Goal: Information Seeking & Learning: Learn about a topic

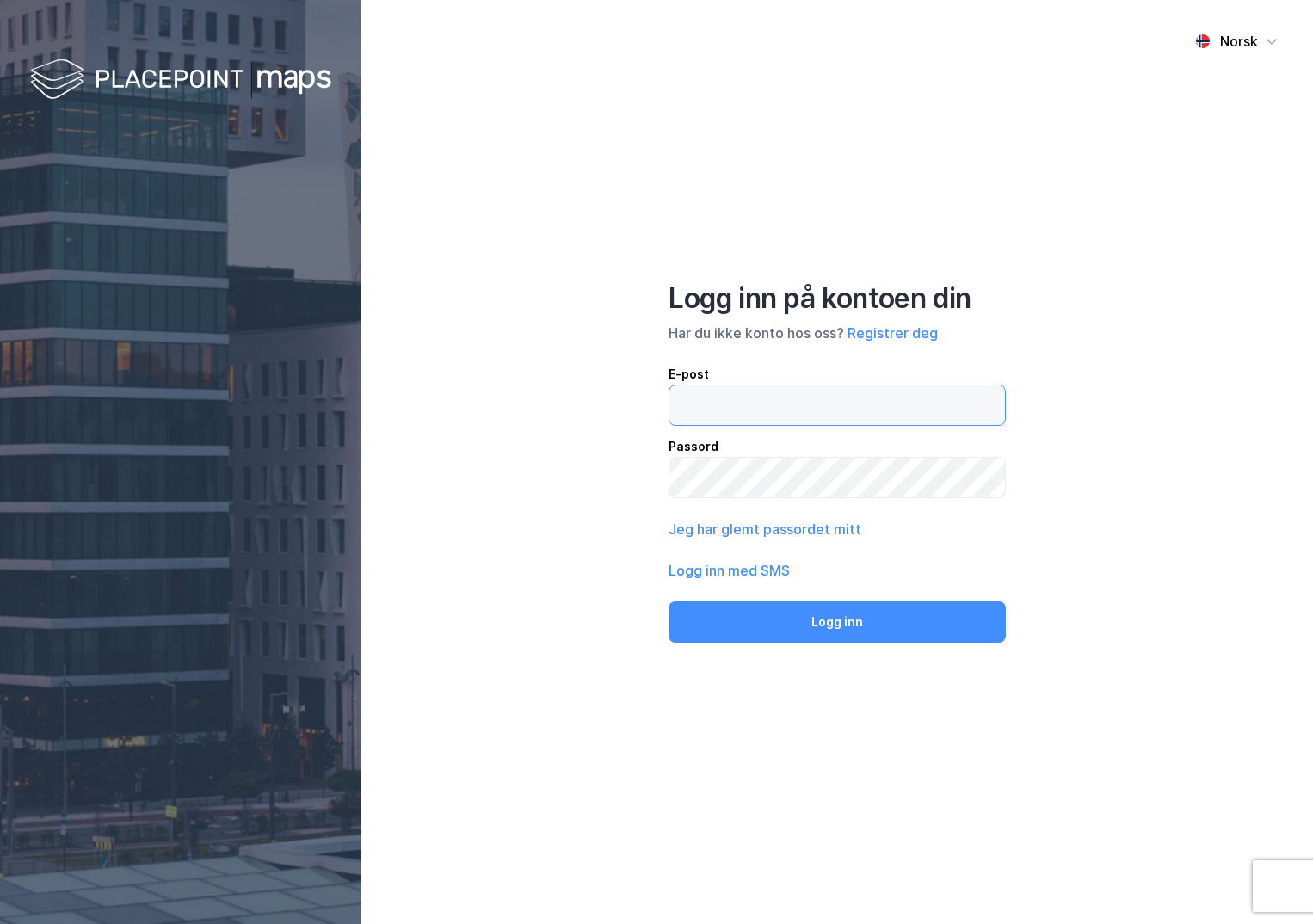
click at [763, 394] on input "email" at bounding box center [837, 405] width 335 height 40
type input "[PERSON_NAME][EMAIL_ADDRESS][DOMAIN_NAME]"
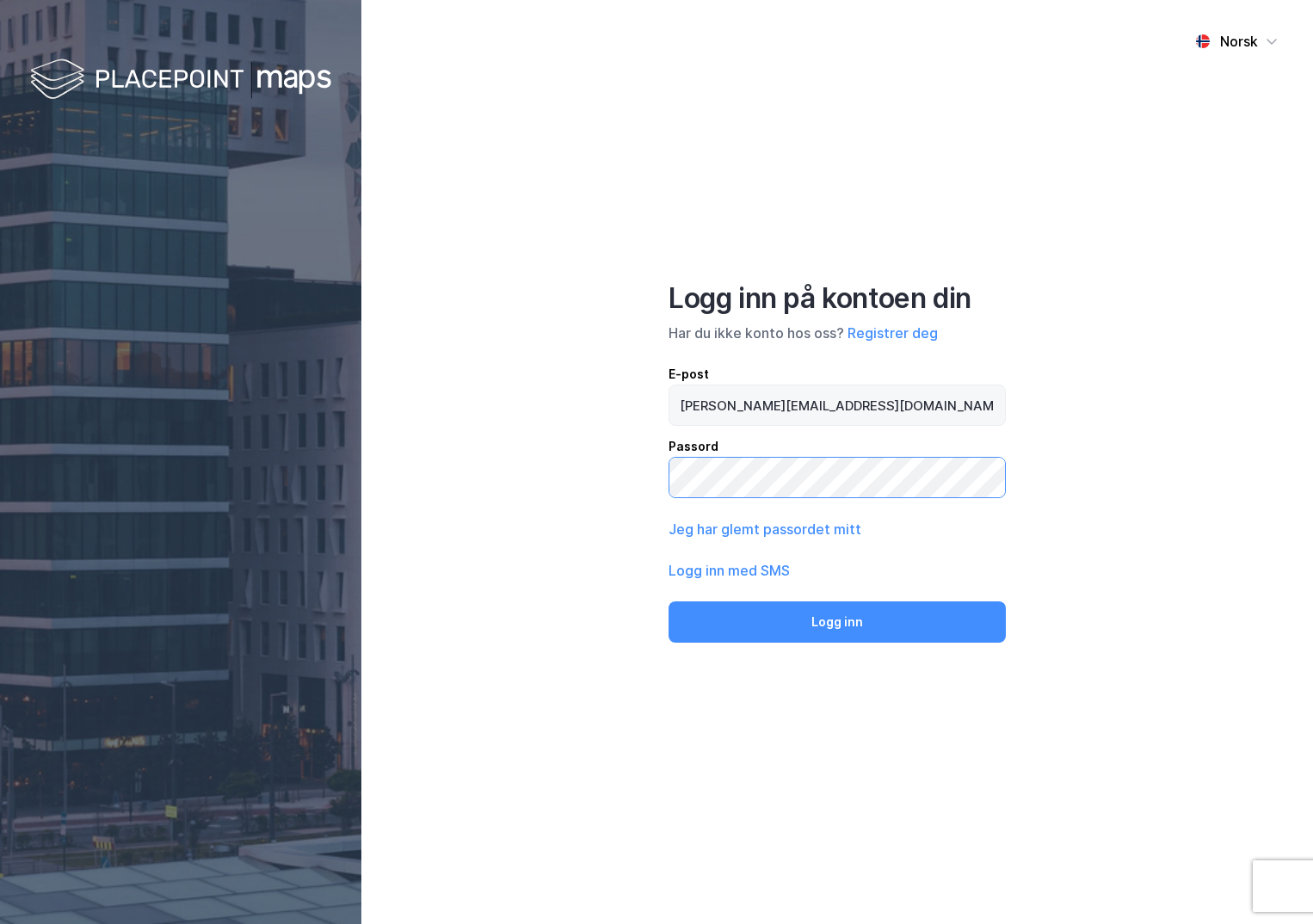
click at [668, 601] on button "Logg inn" at bounding box center [837, 621] width 337 height 41
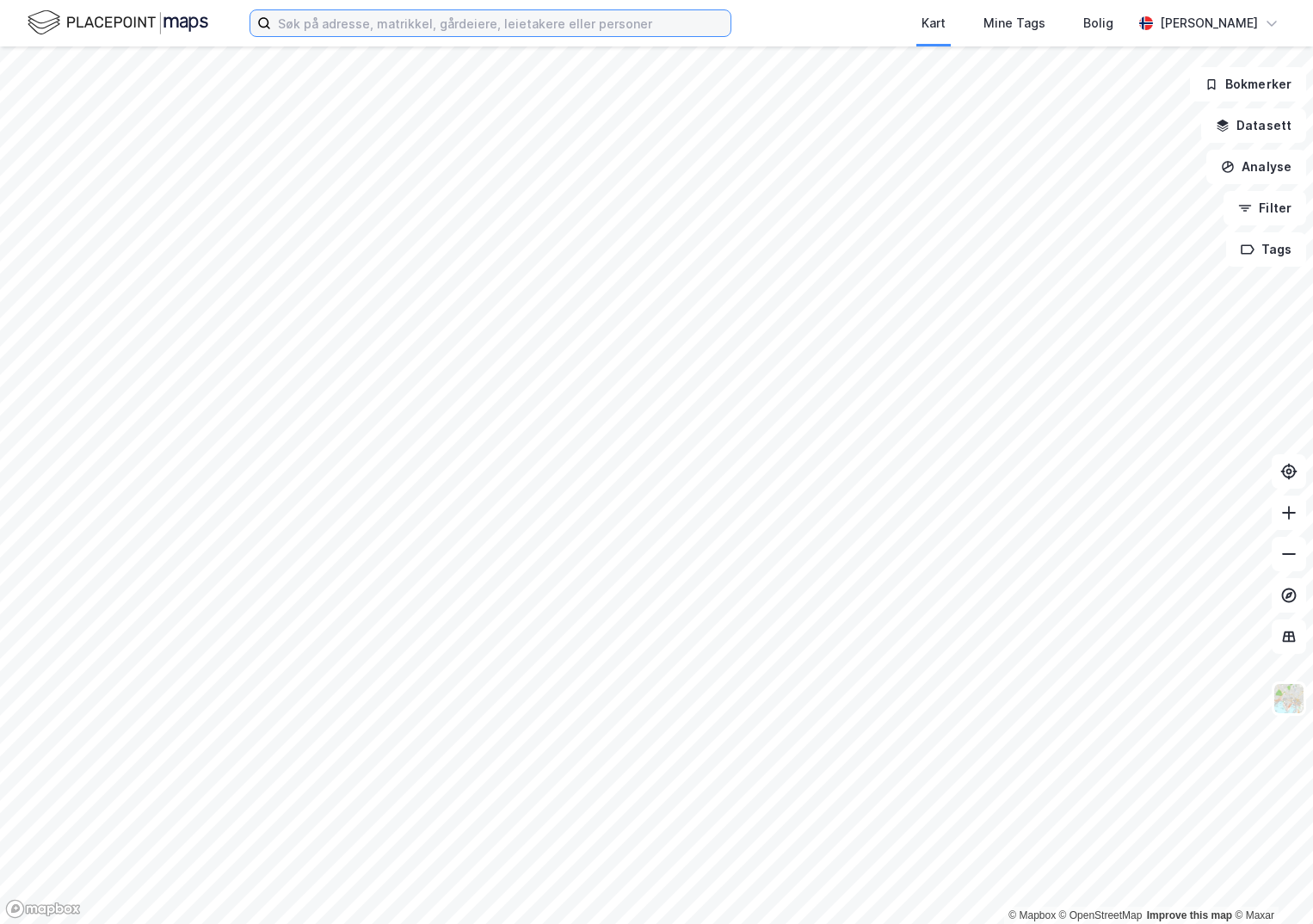
click at [377, 11] on input at bounding box center [500, 23] width 460 height 26
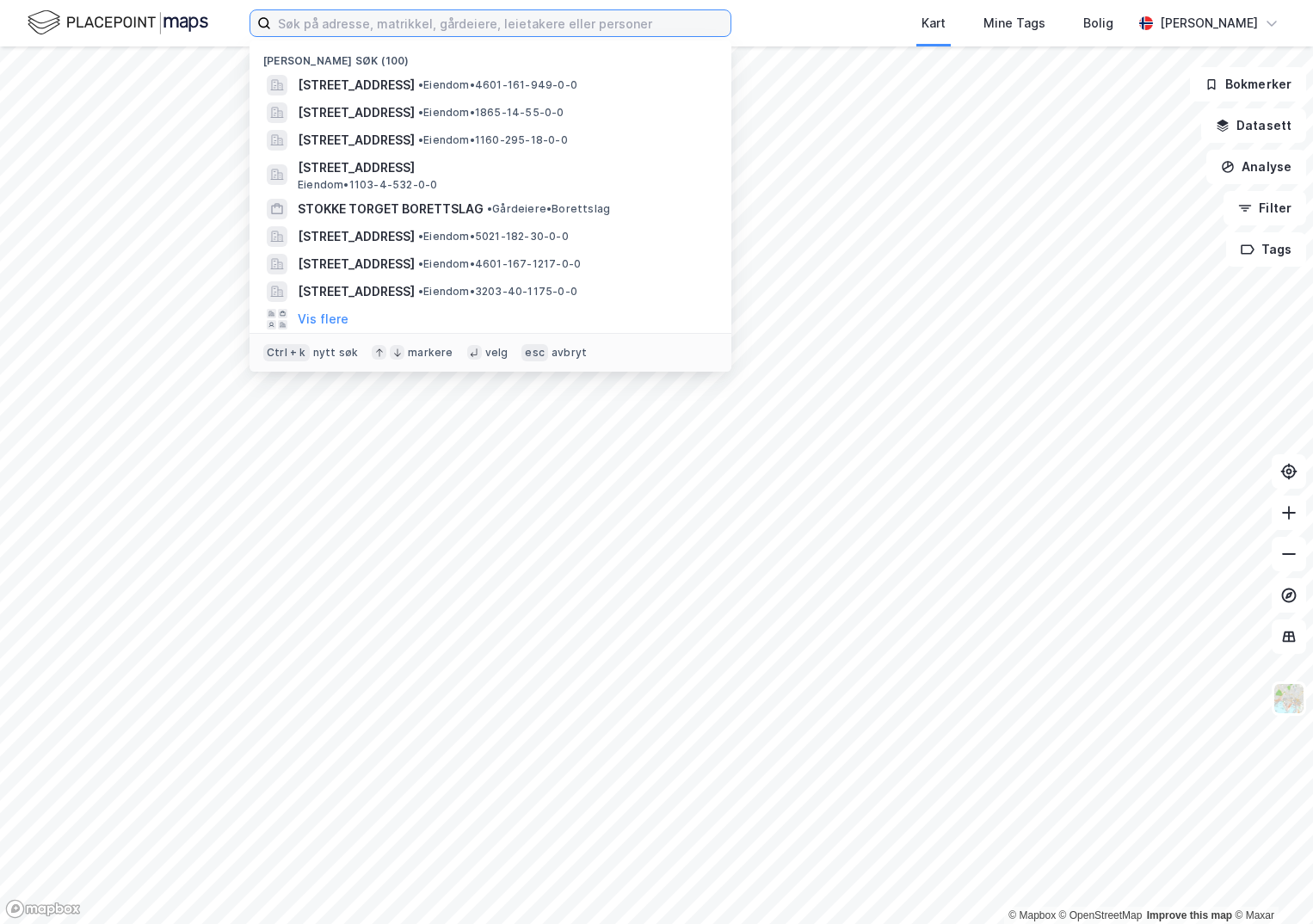
paste input "4601-161/1225/0/0"
type input "4601-161/1225/0/0"
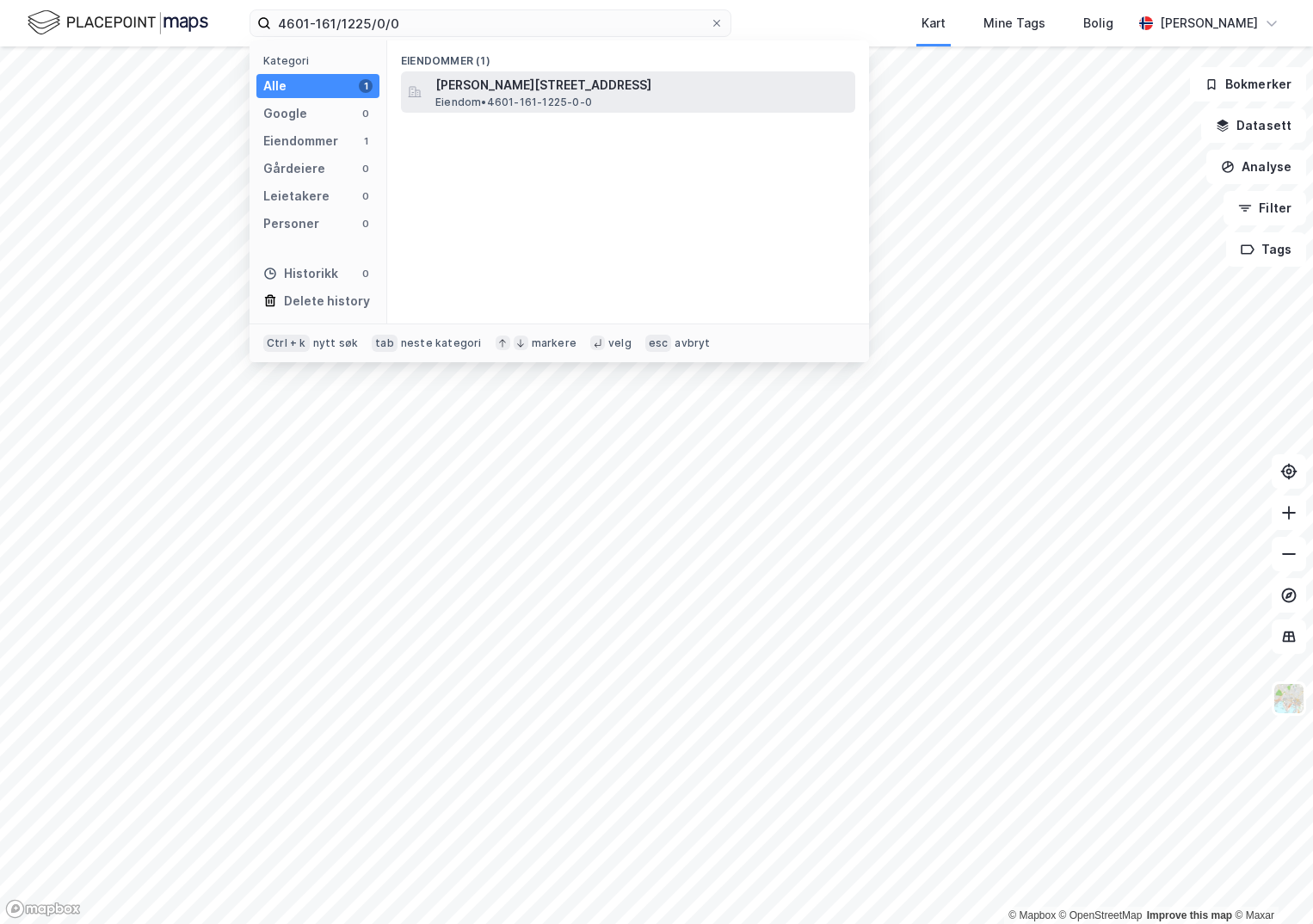
click at [469, 78] on span "[PERSON_NAME][STREET_ADDRESS]" at bounding box center [641, 85] width 413 height 20
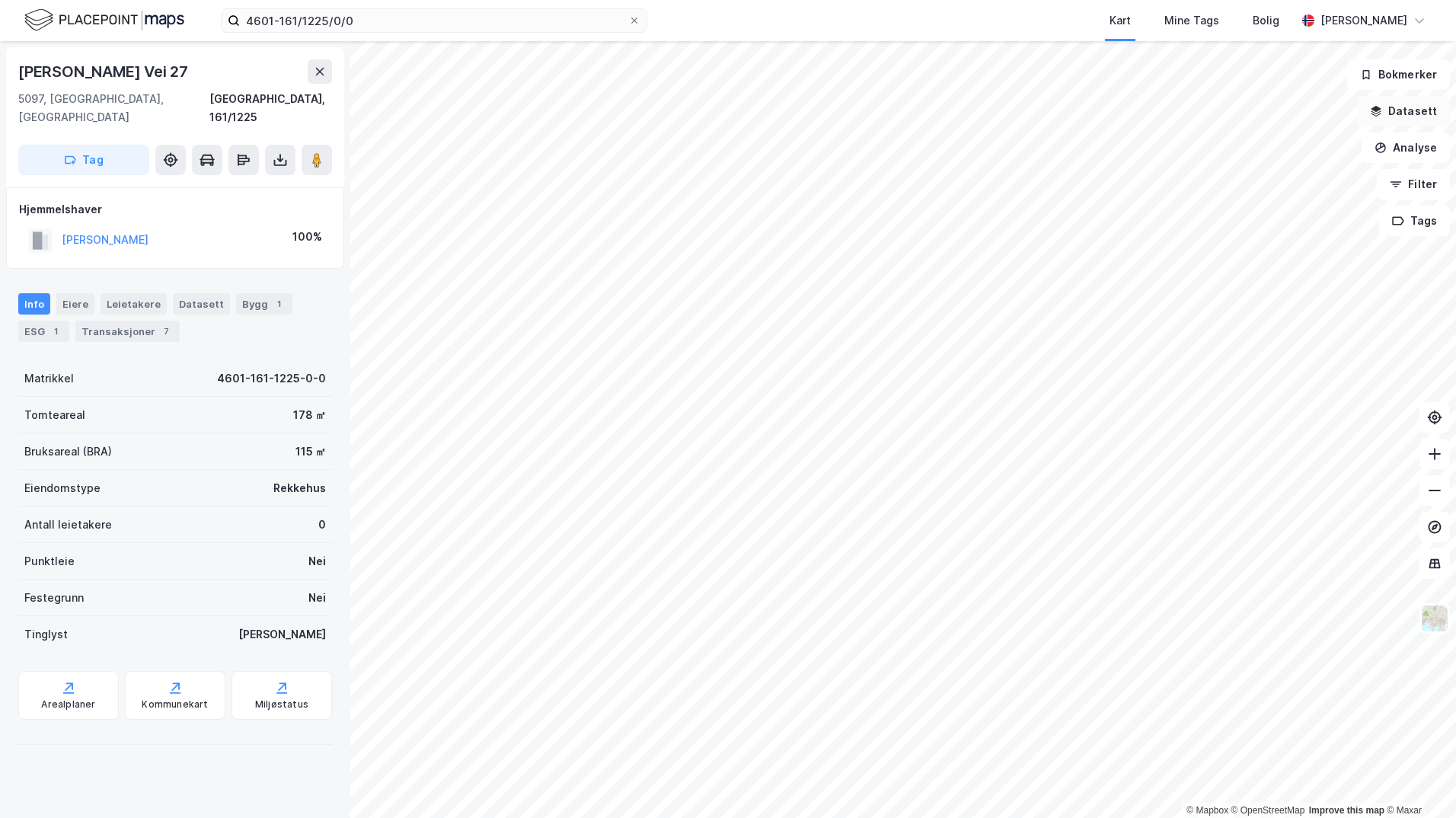
click at [1162, 116] on button "Datasett" at bounding box center [1403, 111] width 93 height 30
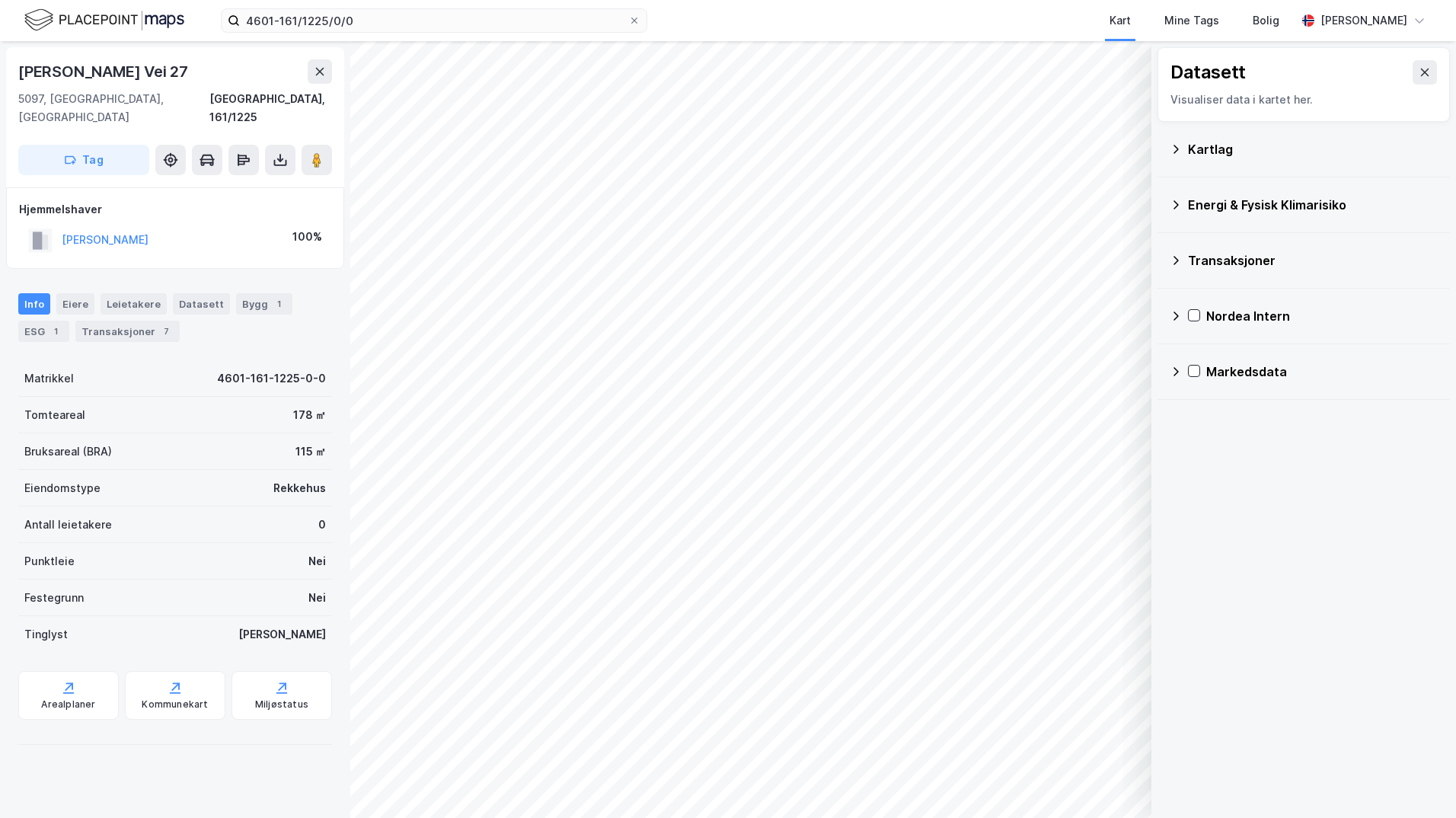
click at [1162, 148] on div "Kartlag" at bounding box center [1313, 148] width 250 height 18
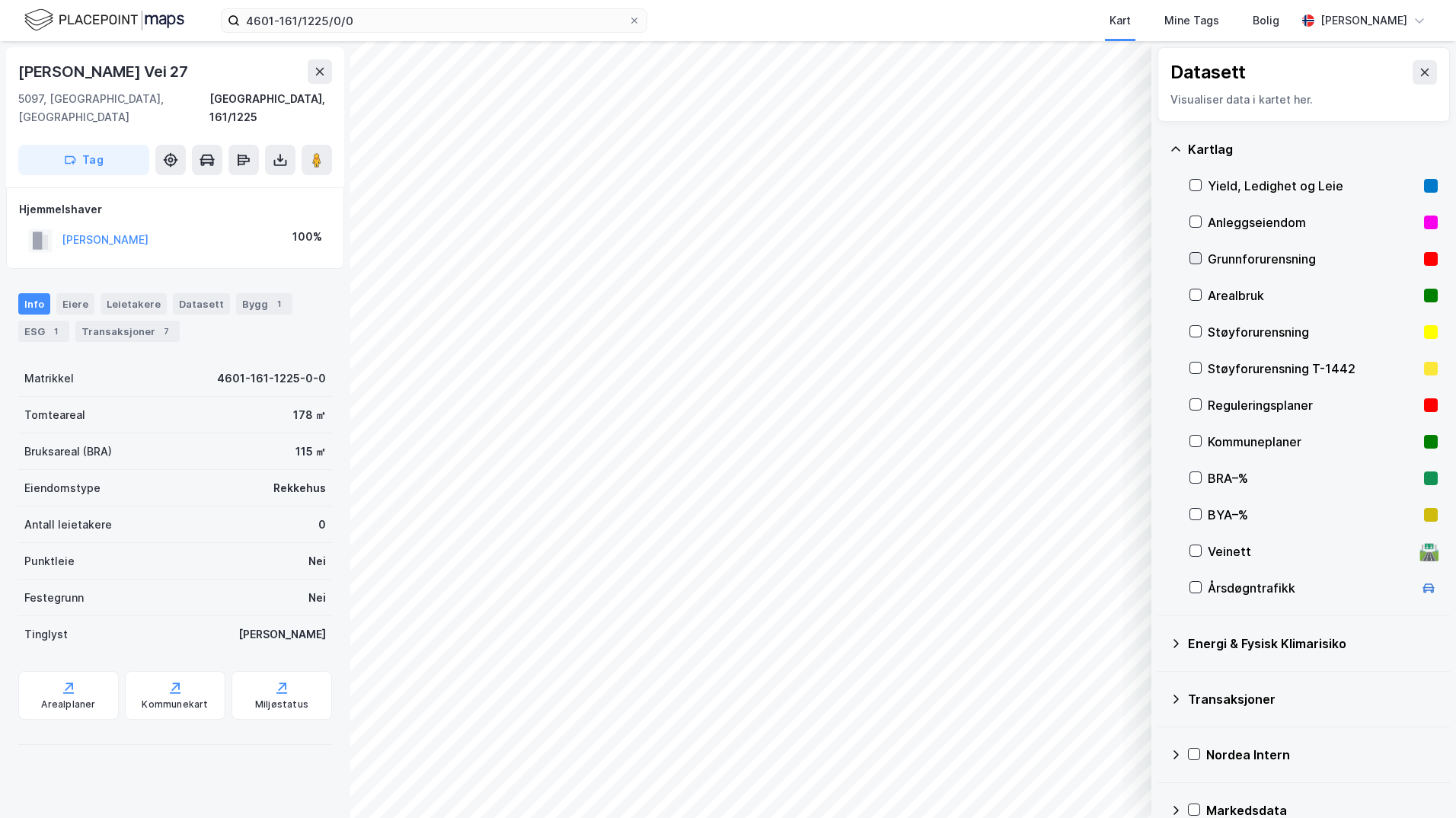
click at [1162, 256] on icon at bounding box center [1196, 259] width 11 height 11
click at [1162, 640] on icon at bounding box center [1176, 644] width 12 height 13
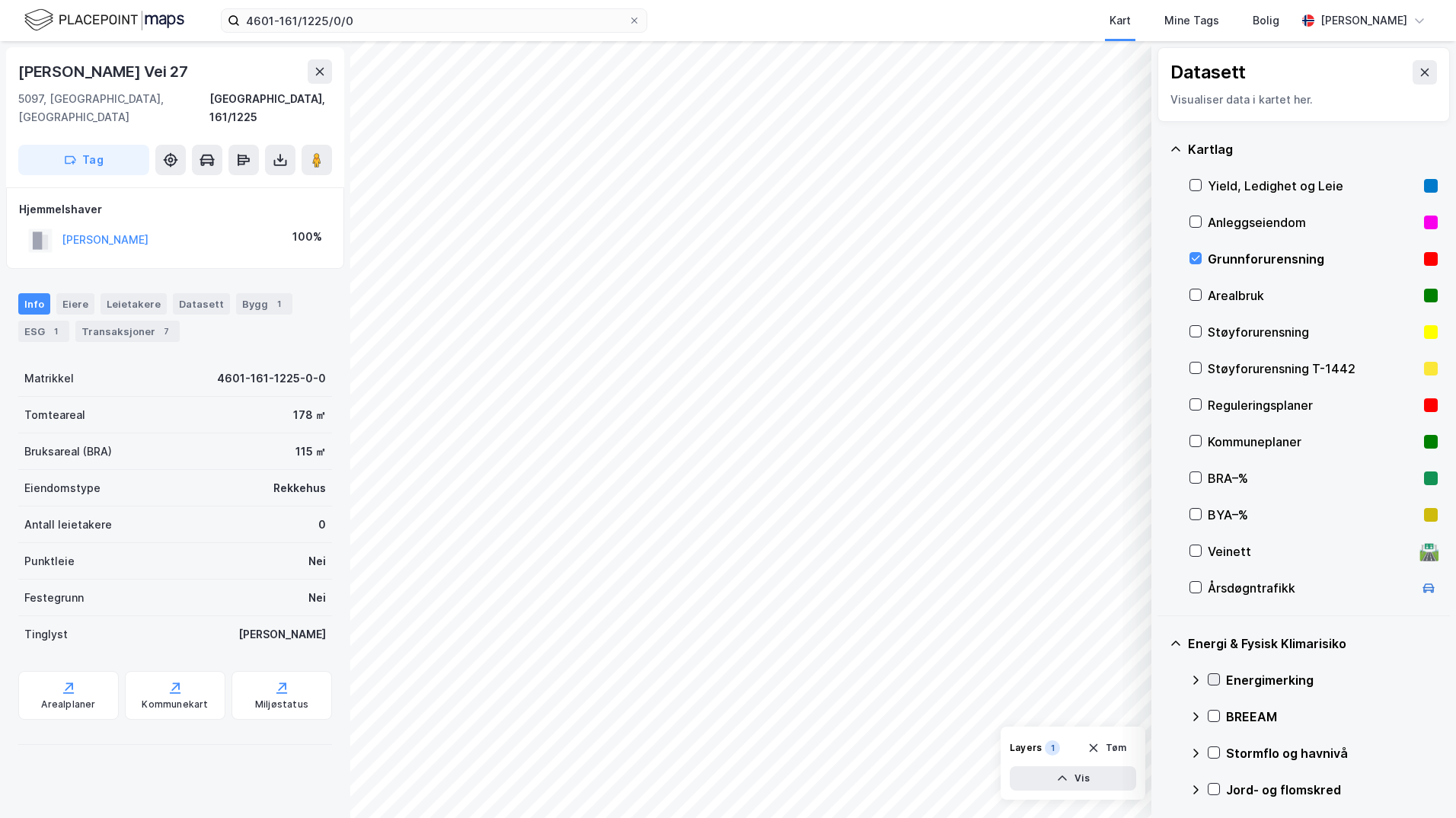
click at [1162, 679] on icon at bounding box center [1214, 680] width 11 height 11
click at [1162, 679] on icon at bounding box center [1196, 680] width 12 height 13
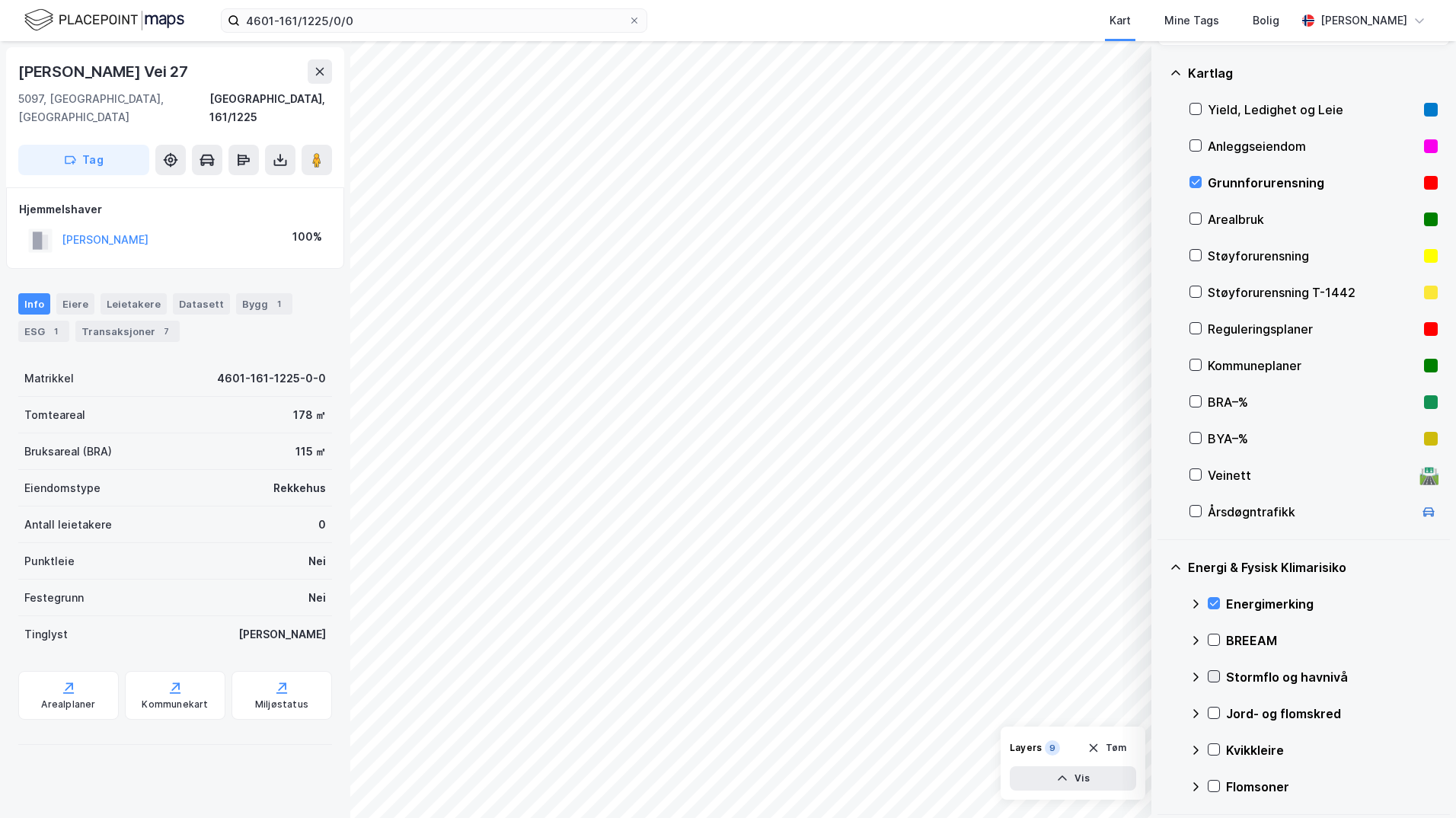
click at [1162, 673] on icon at bounding box center [1214, 677] width 11 height 11
click at [1162, 676] on icon at bounding box center [1196, 677] width 12 height 13
click at [1162, 716] on icon at bounding box center [1214, 713] width 11 height 11
click at [1162, 713] on icon at bounding box center [1196, 714] width 12 height 13
click at [1162, 751] on icon at bounding box center [1214, 749] width 9 height 5
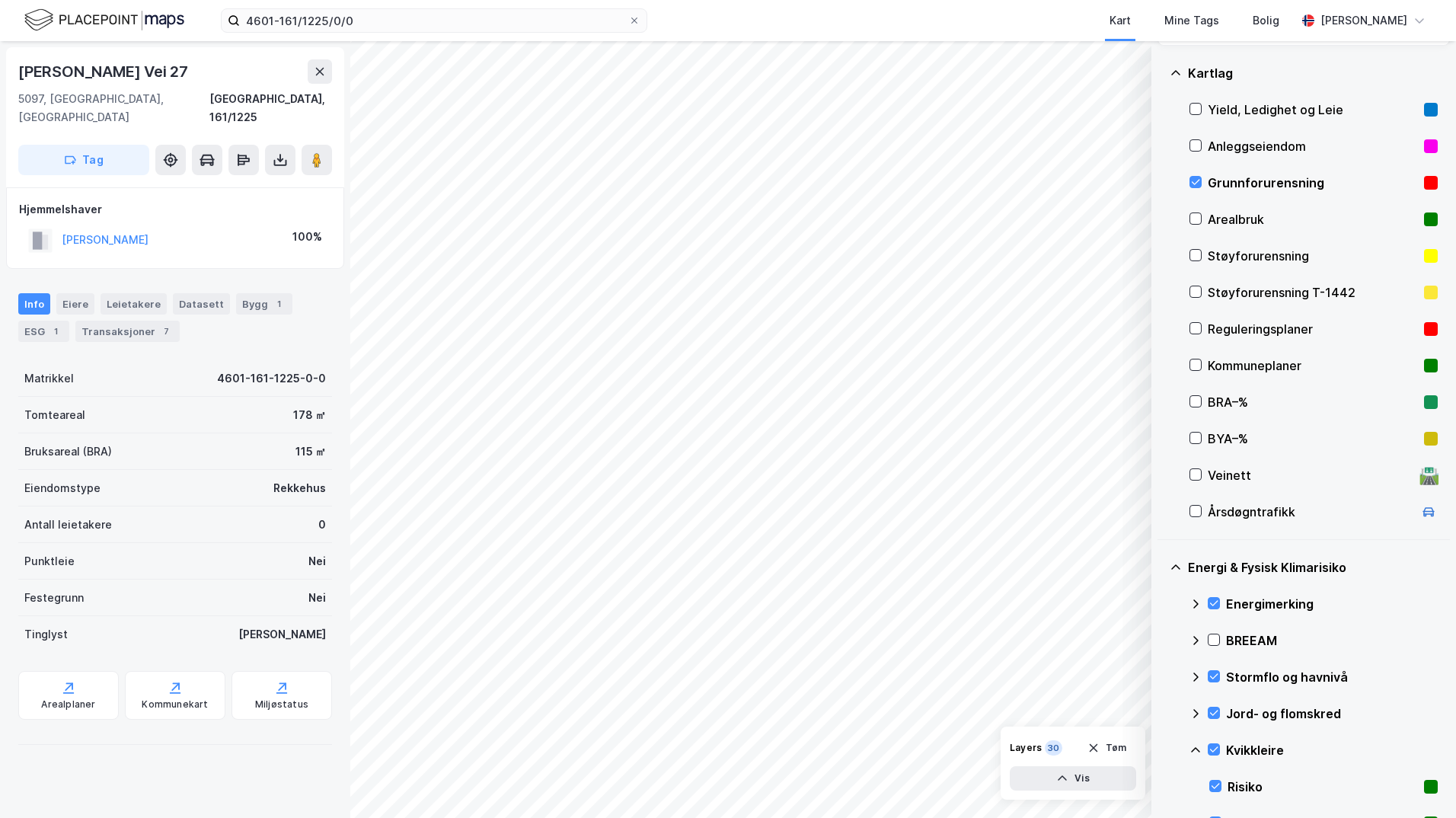
click at [1162, 751] on icon at bounding box center [1196, 750] width 12 height 13
drag, startPoint x: 1219, startPoint y: 788, endPoint x: 1208, endPoint y: 790, distance: 11.2
click at [1162, 788] on div at bounding box center [1214, 786] width 12 height 13
click at [1162, 789] on icon at bounding box center [1196, 787] width 12 height 13
click at [1162, 749] on icon at bounding box center [1214, 749] width 9 height 5
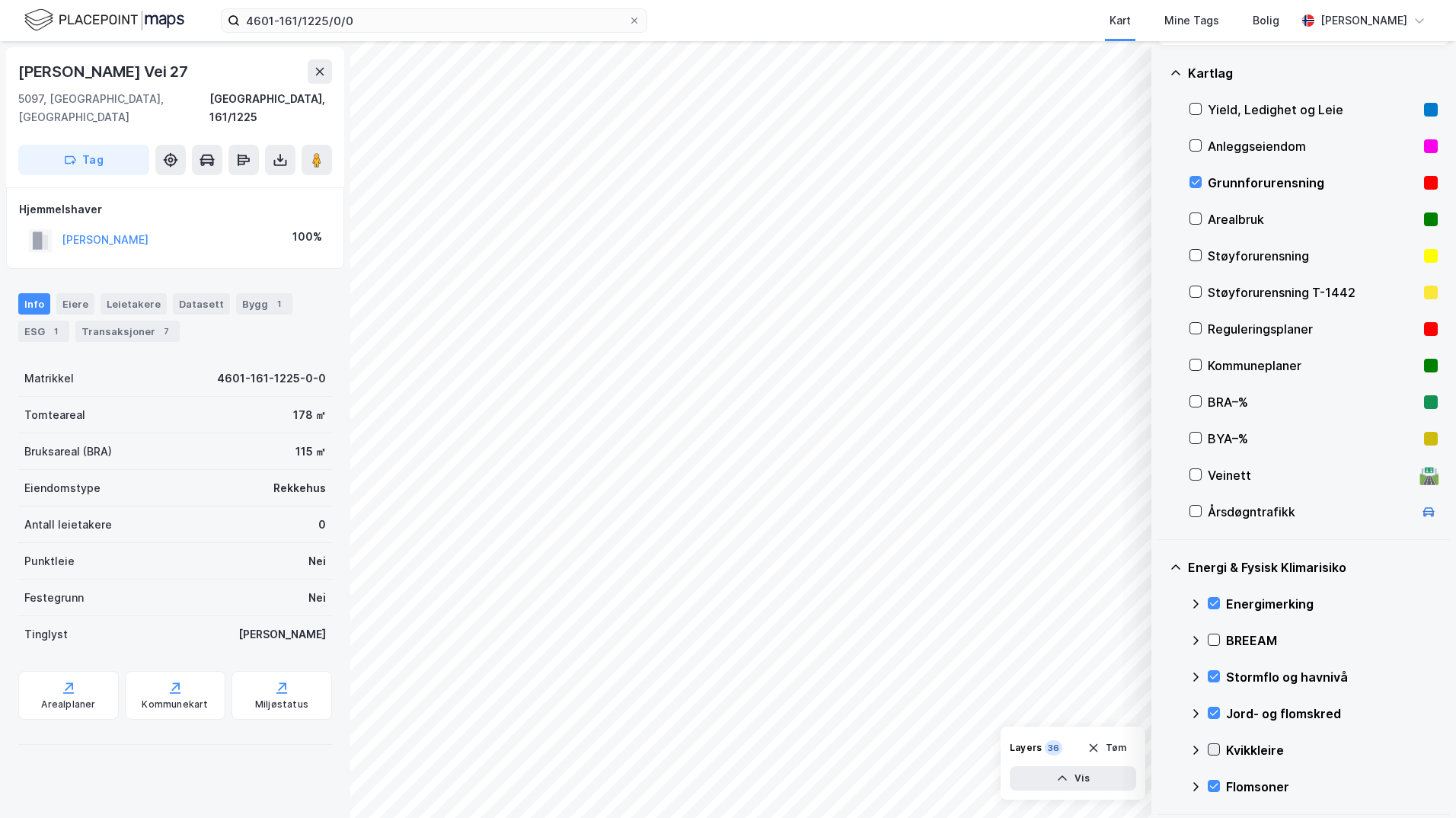
click at [1162, 749] on icon at bounding box center [1214, 749] width 9 height 5
click at [1162, 748] on icon at bounding box center [1196, 749] width 9 height 5
click at [1162, 710] on icon at bounding box center [1214, 713] width 11 height 11
click at [1162, 711] on icon at bounding box center [1196, 714] width 12 height 13
